Goal: Transaction & Acquisition: Purchase product/service

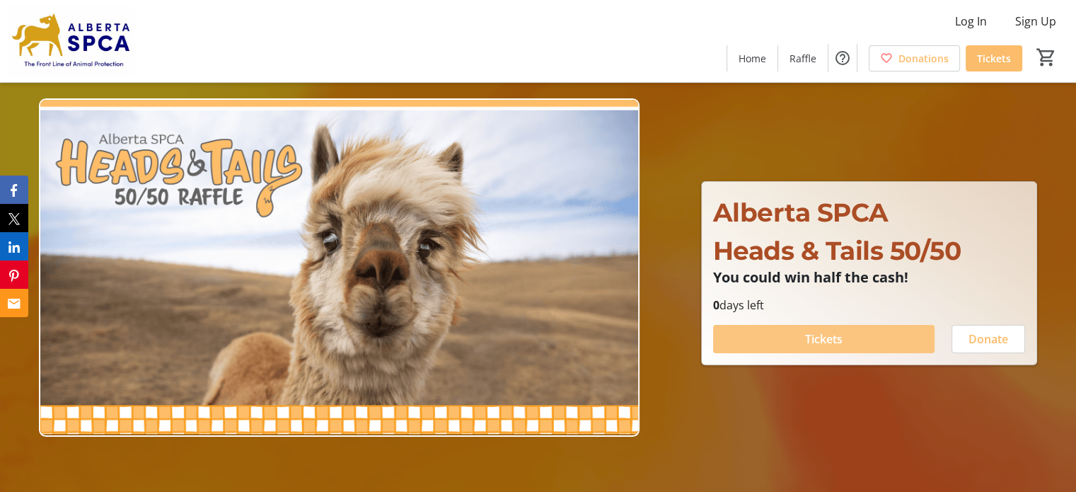
click at [829, 342] on span "Tickets" at bounding box center [824, 338] width 38 height 17
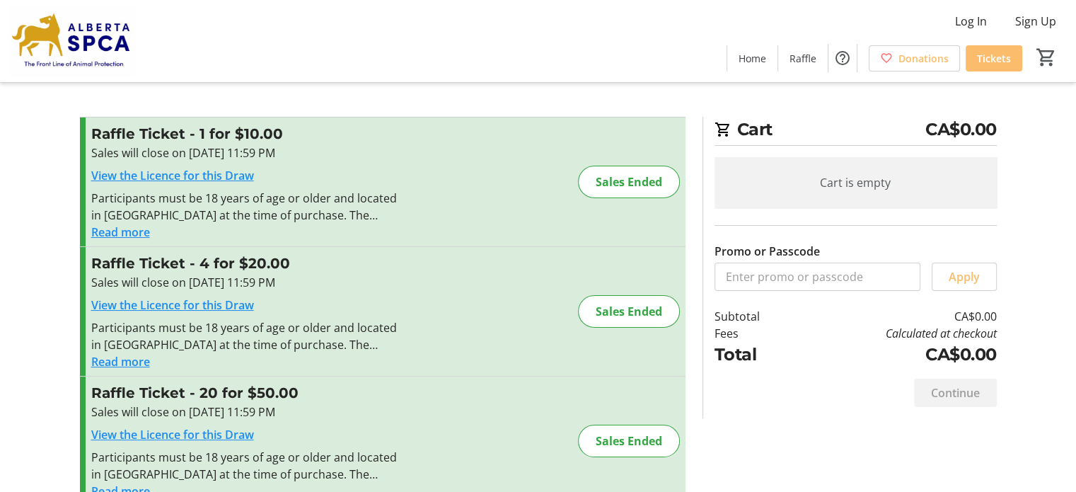
click at [294, 270] on h3 "Raffle Ticket - 4 for $20.00" at bounding box center [245, 263] width 309 height 21
click at [130, 359] on button "Read more" at bounding box center [120, 361] width 59 height 17
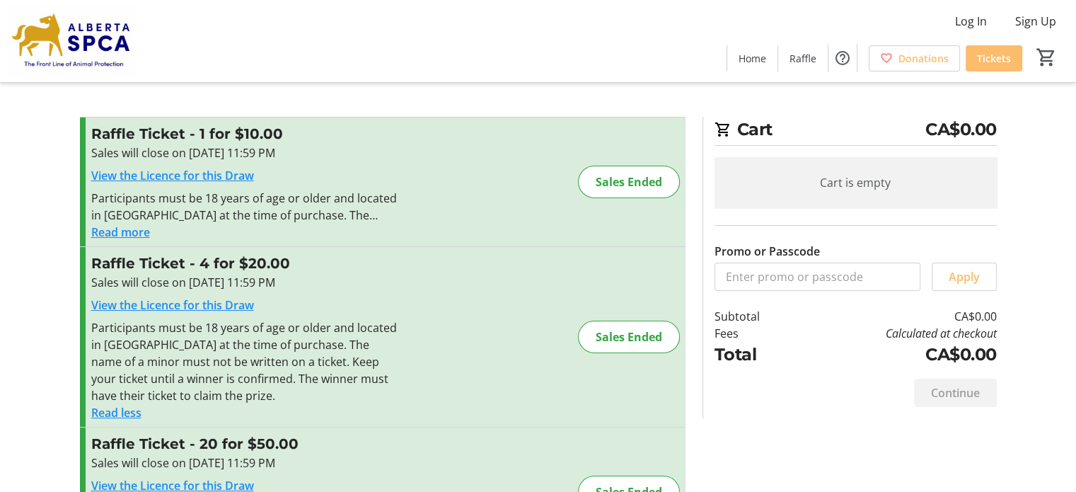
click at [47, 379] on tr-checkout-feature-upsell-ui "Cart CA$0.00 Cart is empty Promo or Passcode Apply Subtotal CA$0.00 Fees Calcul…" at bounding box center [538, 351] width 1076 height 703
click at [607, 330] on div "Sales Ended" at bounding box center [629, 337] width 102 height 33
